Goal: Information Seeking & Learning: Learn about a topic

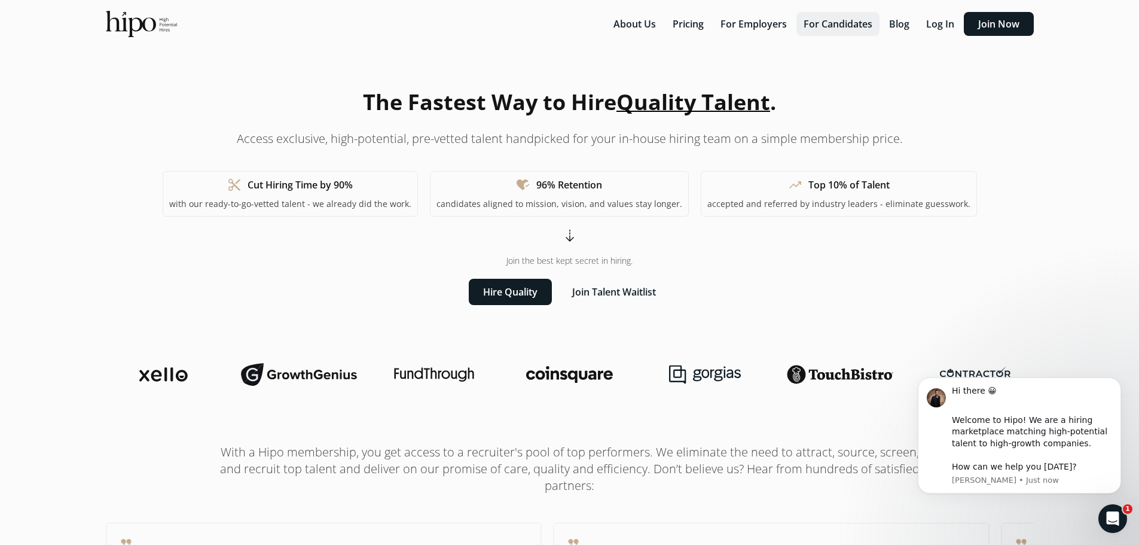
click at [832, 23] on button "For Candidates" at bounding box center [837, 24] width 83 height 24
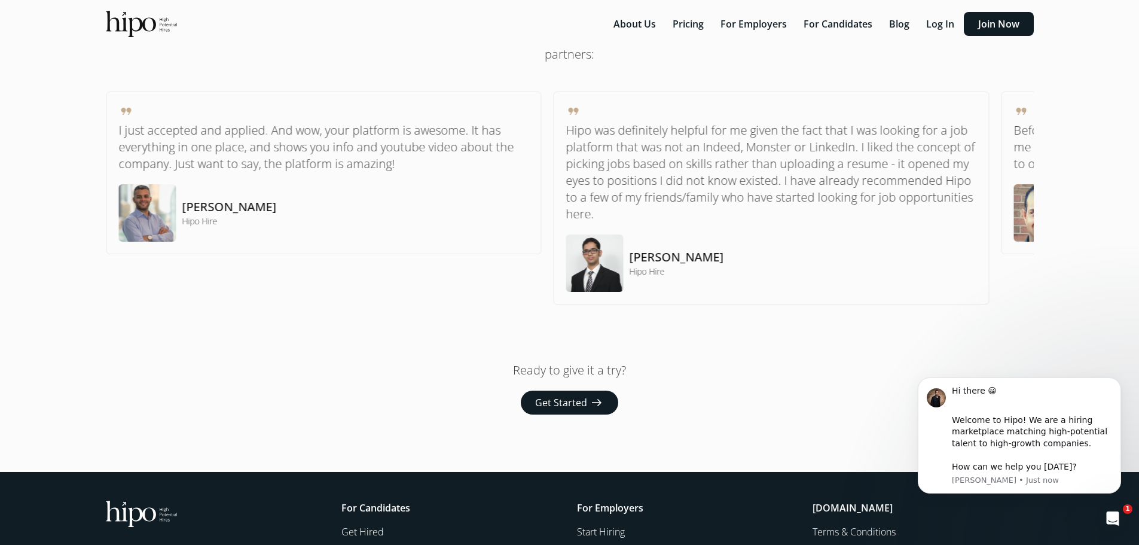
scroll to position [931, 0]
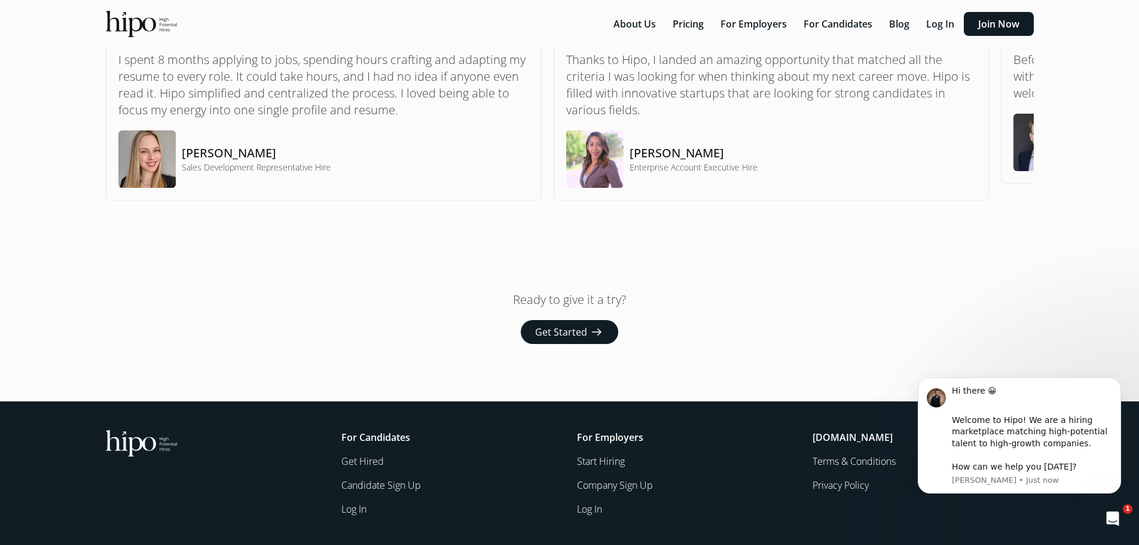
click at [744, 432] on h5 "For Employers" at bounding box center [687, 437] width 221 height 14
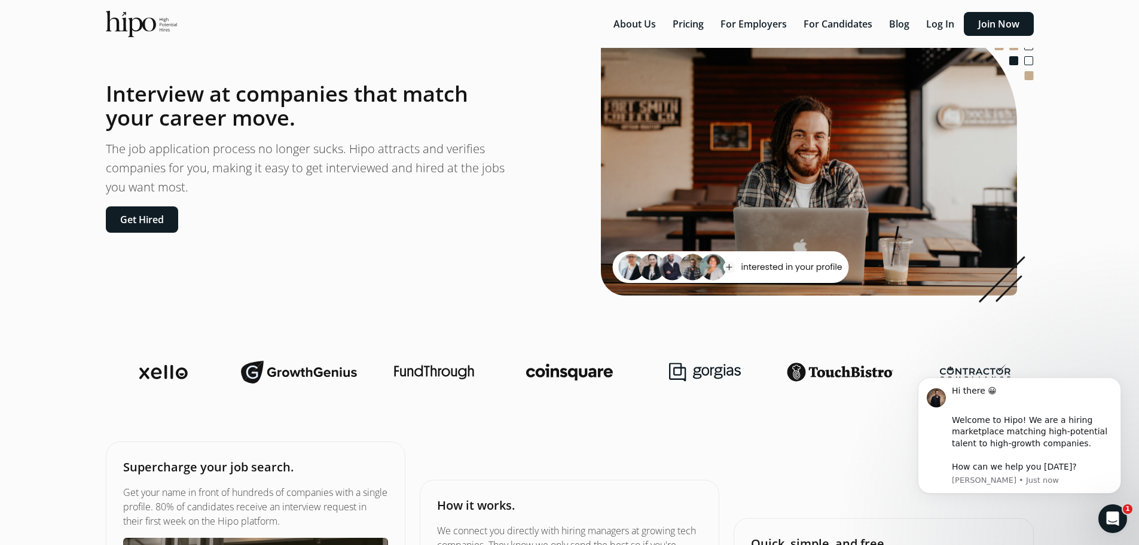
scroll to position [0, 0]
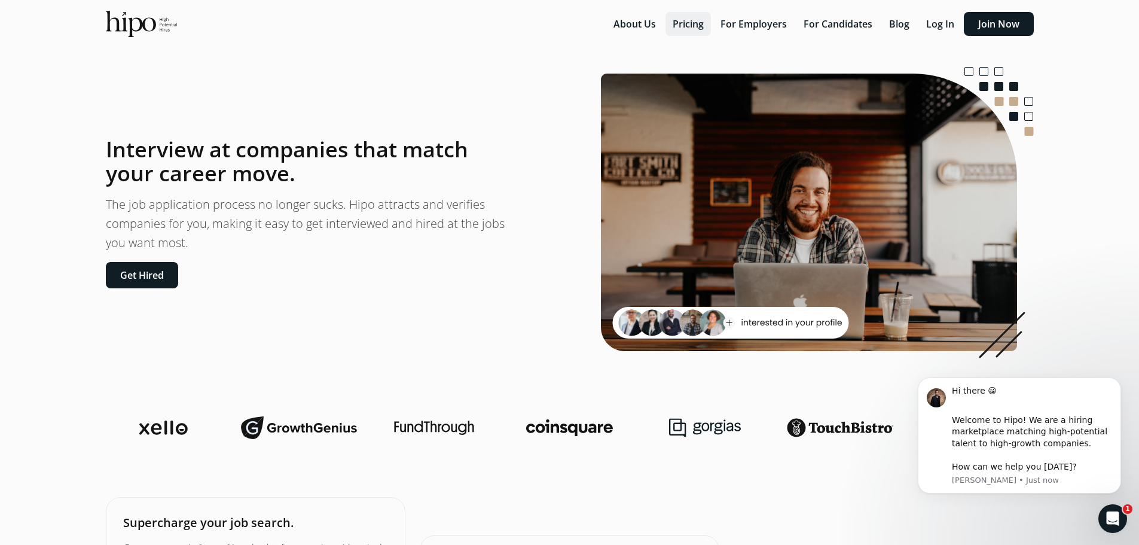
click at [699, 22] on button "Pricing" at bounding box center [687, 24] width 45 height 24
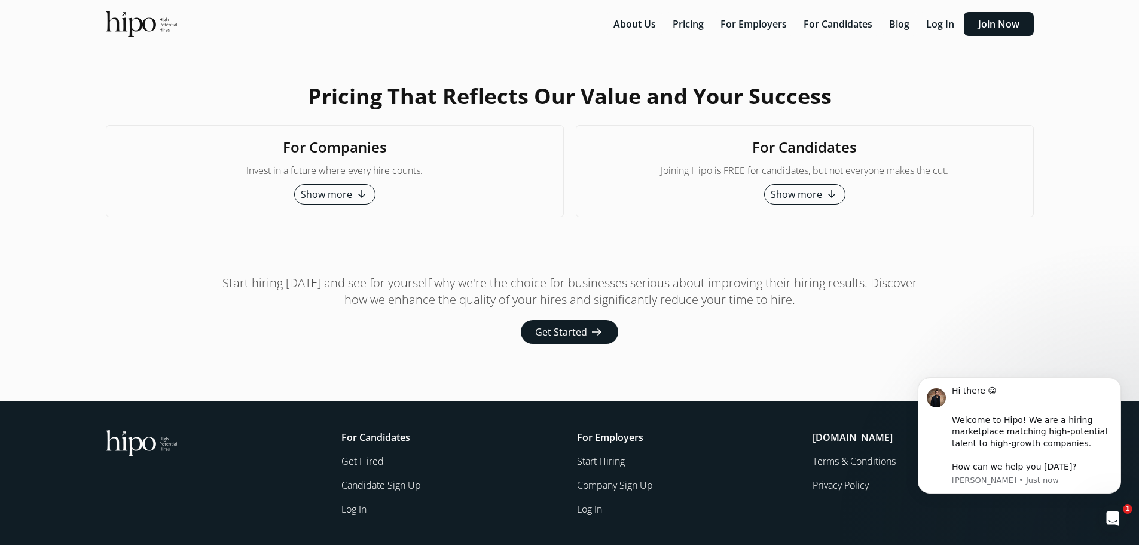
scroll to position [2914, 0]
click at [790, 201] on span "Show more" at bounding box center [795, 194] width 51 height 14
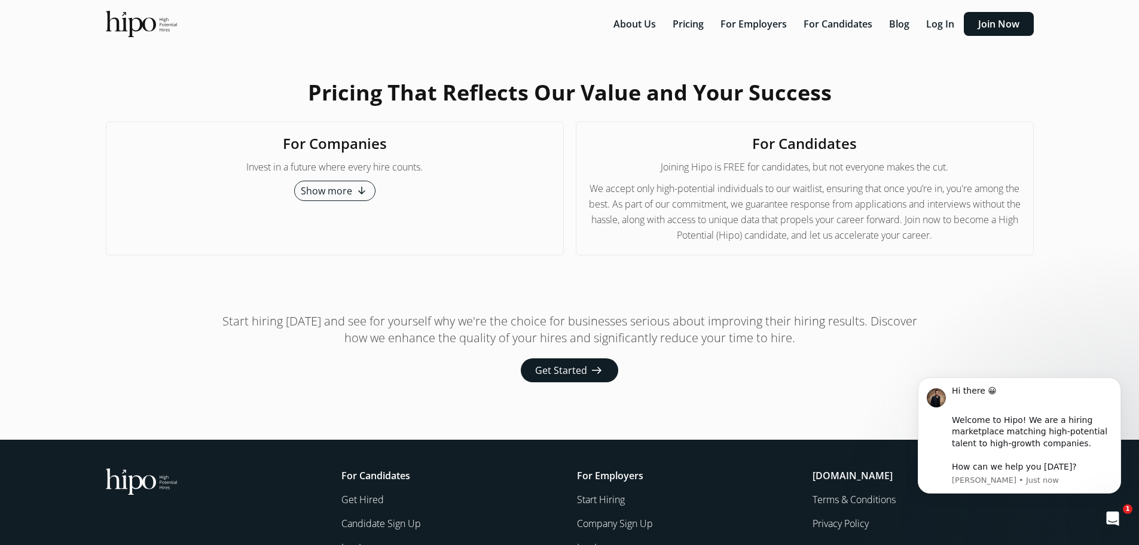
click at [362, 198] on span "arrow_downward_alt" at bounding box center [361, 191] width 14 height 14
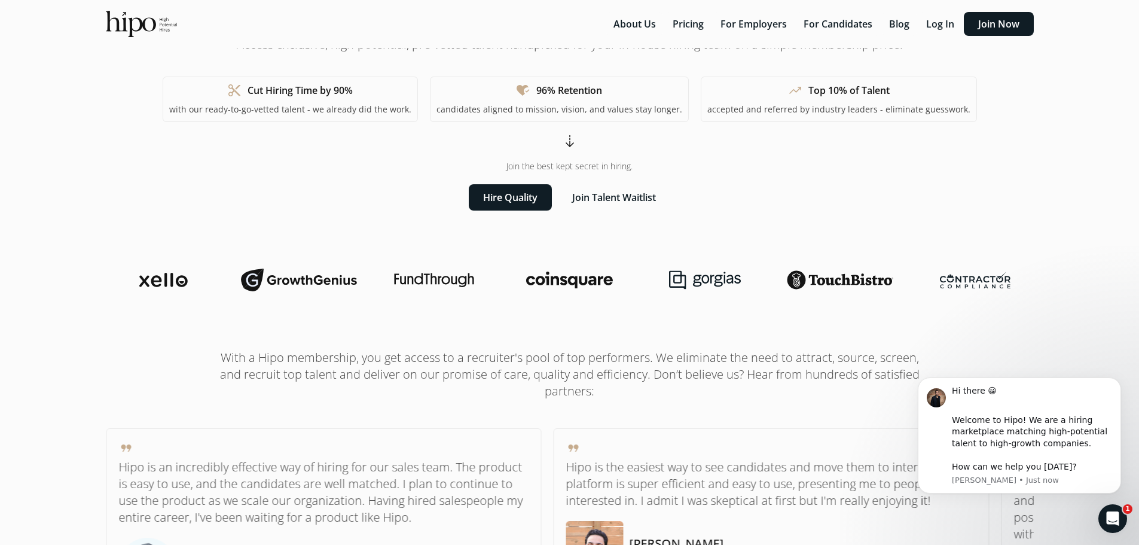
scroll to position [0, 0]
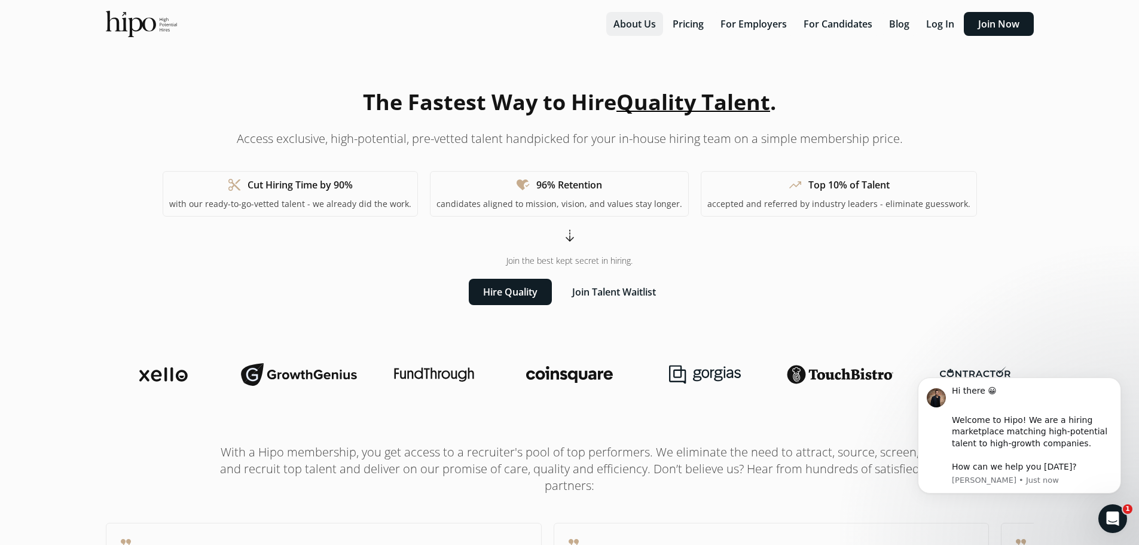
click at [635, 20] on button "About Us" at bounding box center [634, 24] width 57 height 24
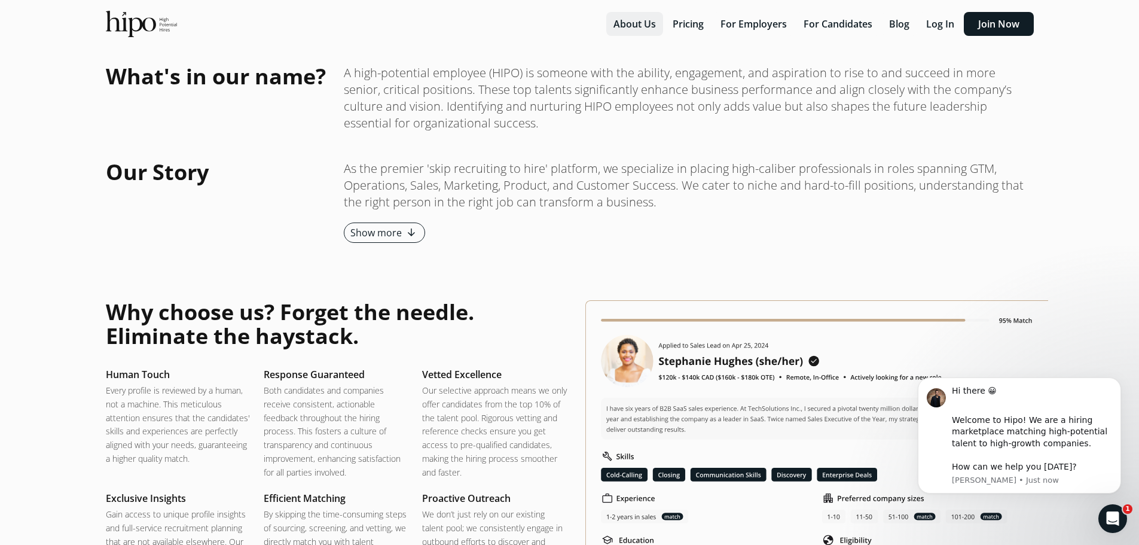
scroll to position [1317, 0]
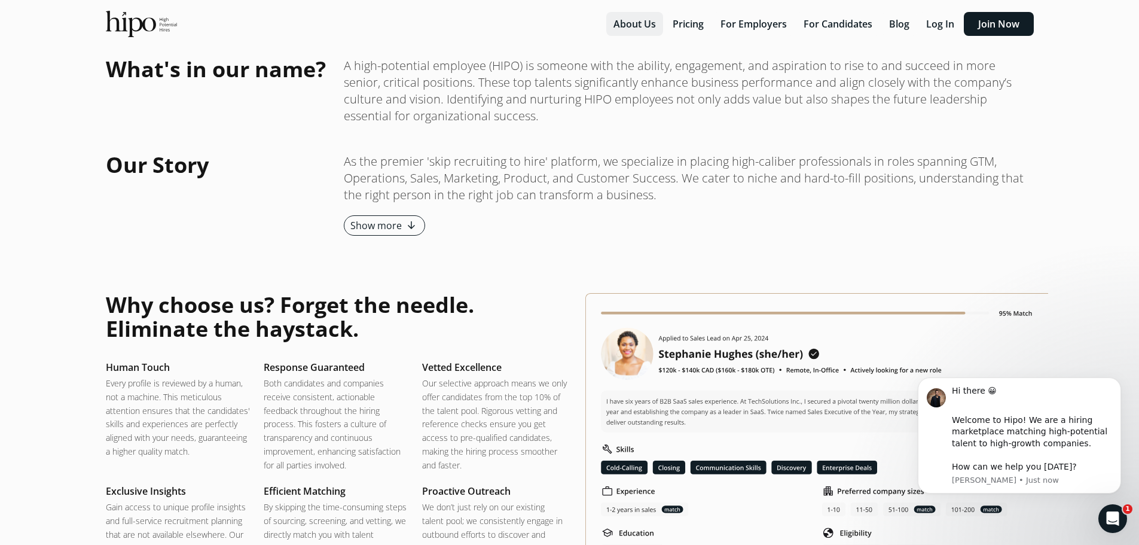
click at [638, 20] on button "About Us" at bounding box center [634, 24] width 57 height 24
click at [401, 222] on button "Show more arrow_downward_alt" at bounding box center [384, 225] width 81 height 20
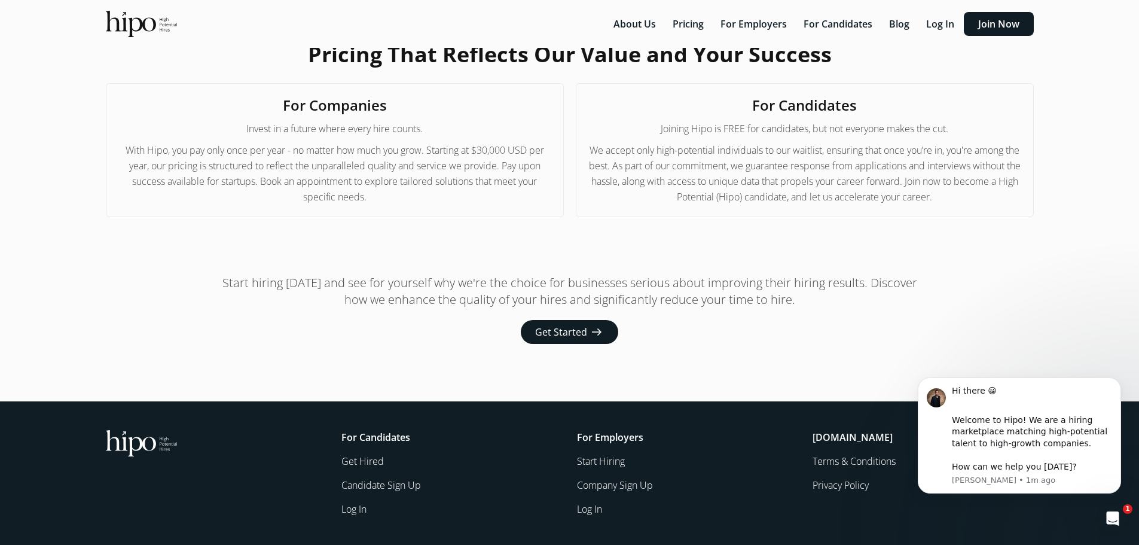
scroll to position [3200, 0]
